Goal: Find specific page/section: Find specific page/section

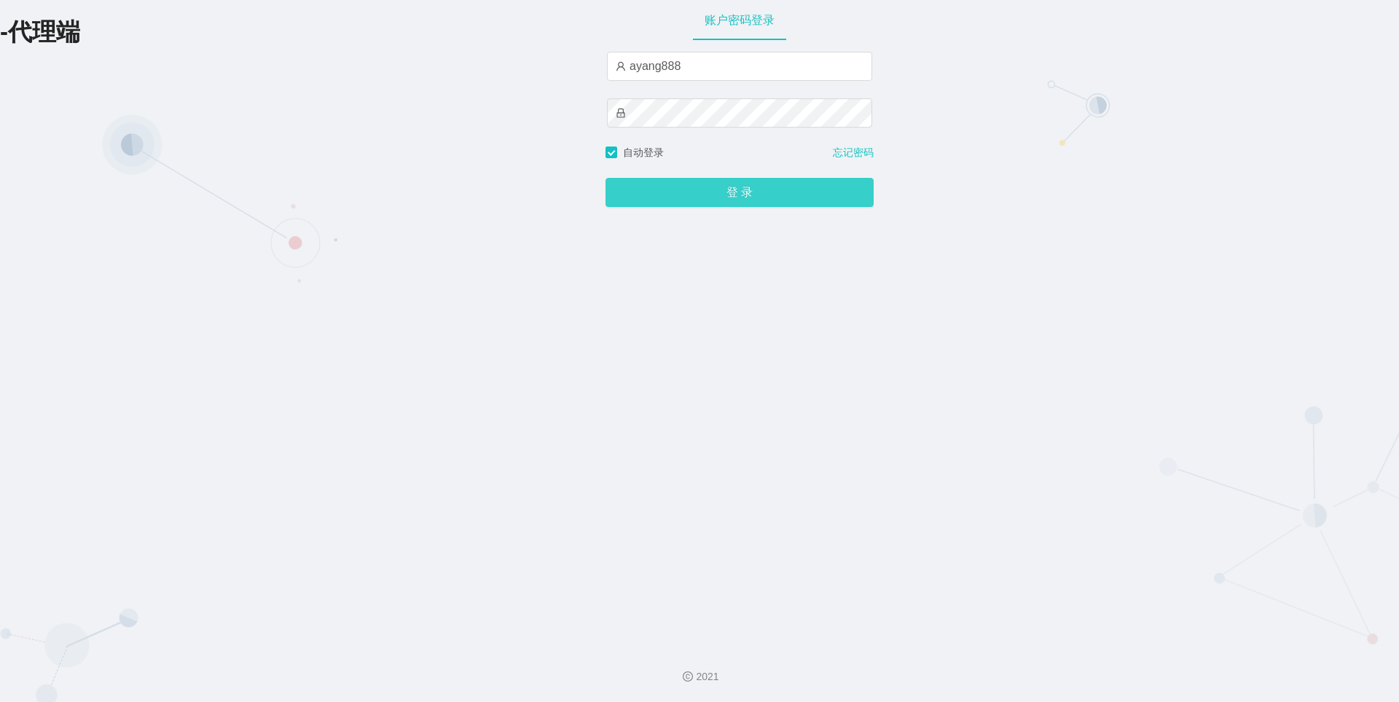
click at [701, 197] on button "登 录" at bounding box center [739, 192] width 268 height 29
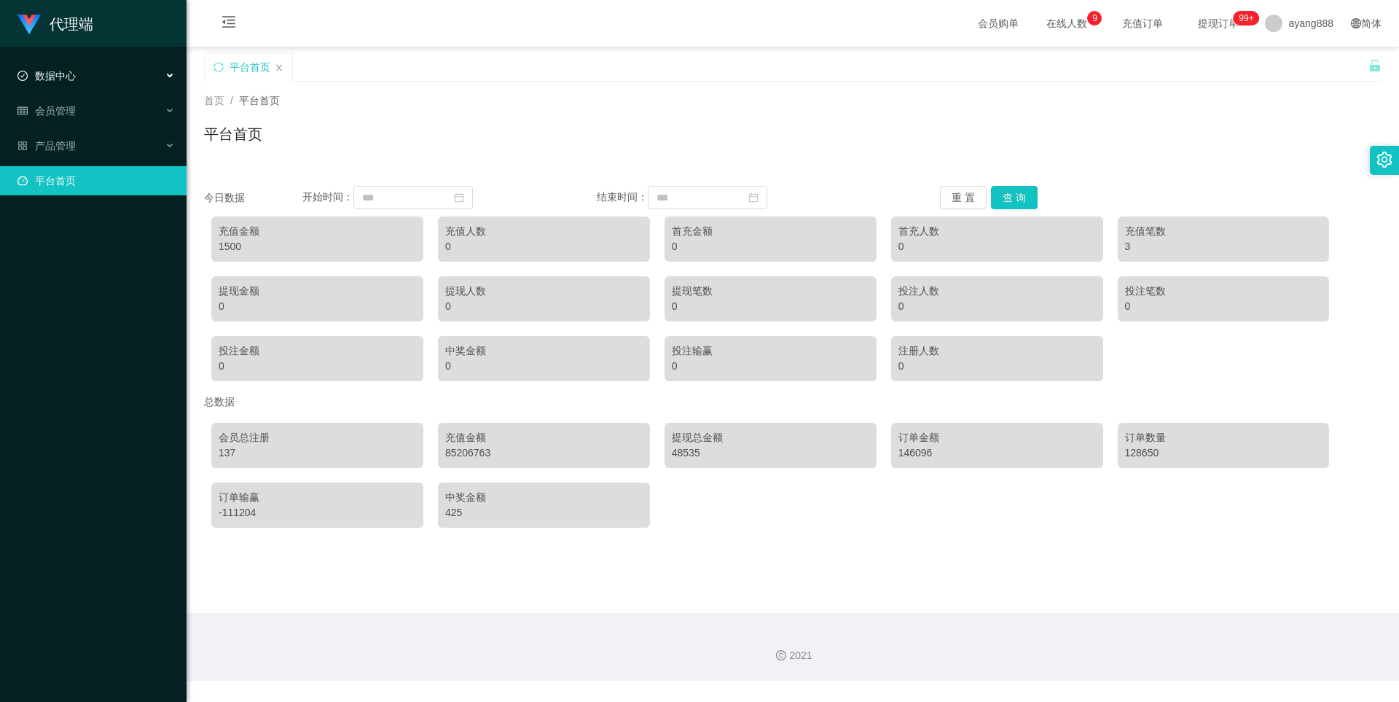
click at [92, 73] on div "数据中心" at bounding box center [93, 75] width 186 height 29
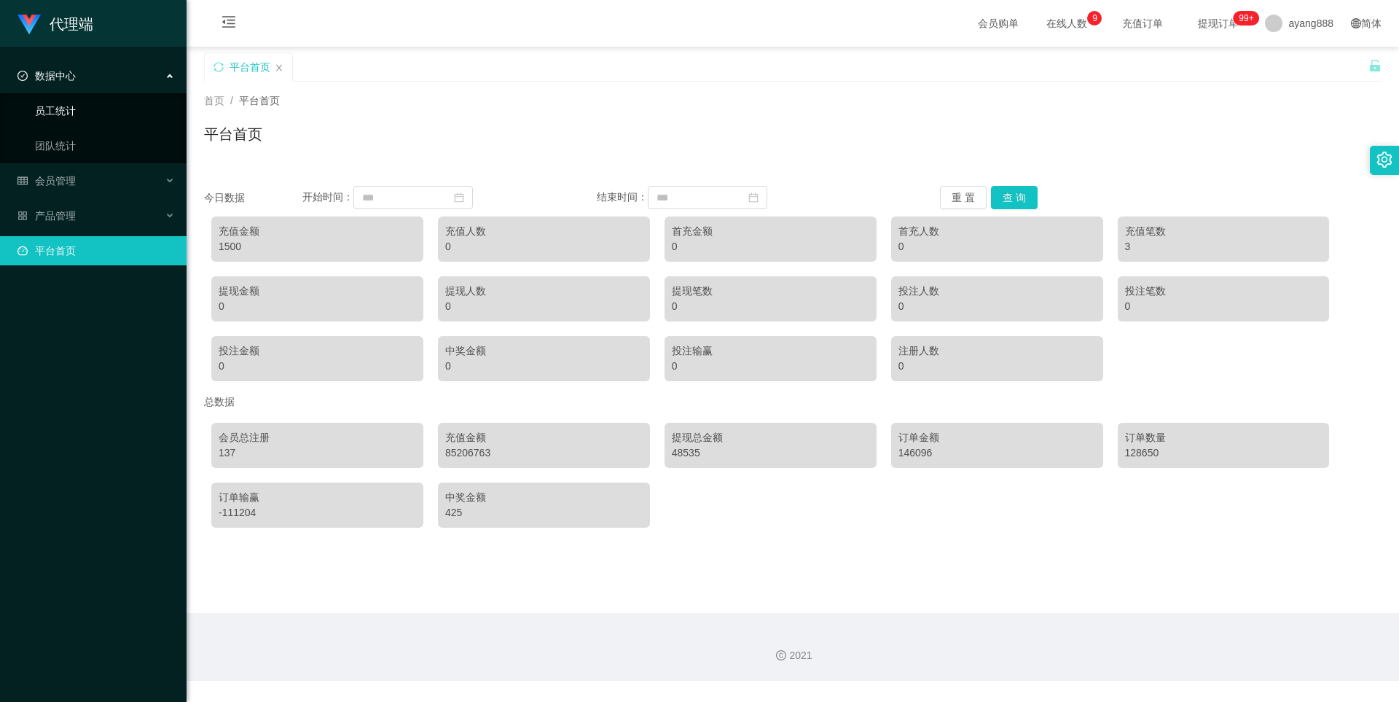
click at [70, 106] on link "员工统计" at bounding box center [105, 110] width 140 height 29
